Goal: Register for event/course

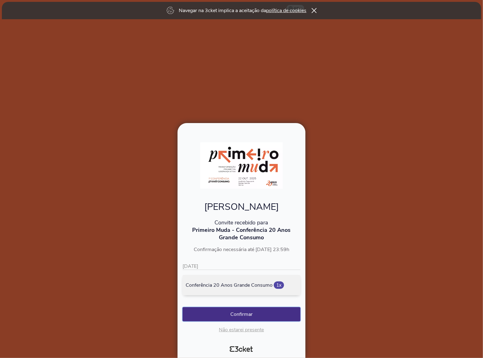
click at [247, 316] on button "Confirmar" at bounding box center [241, 314] width 118 height 14
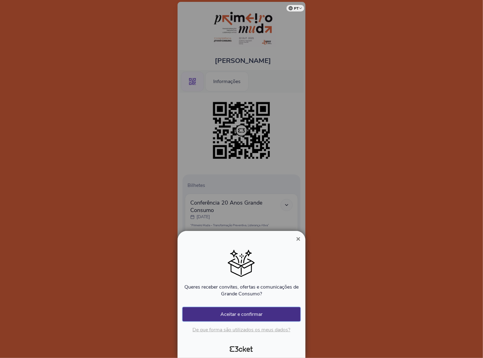
click at [240, 313] on button "Aceitar e confirmar" at bounding box center [241, 314] width 118 height 14
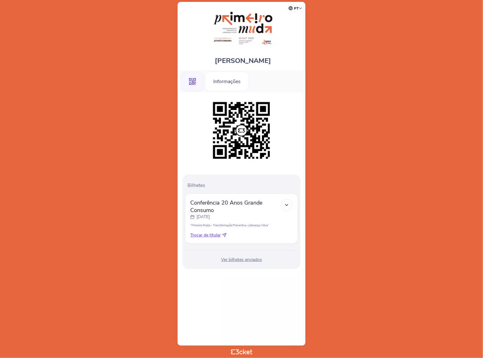
click at [348, 193] on body "pt Português ([GEOGRAPHIC_DATA]) English Español Catalan [DEMOGRAPHIC_DATA] [PE…" at bounding box center [241, 178] width 478 height 353
